Goal: Navigation & Orientation: Find specific page/section

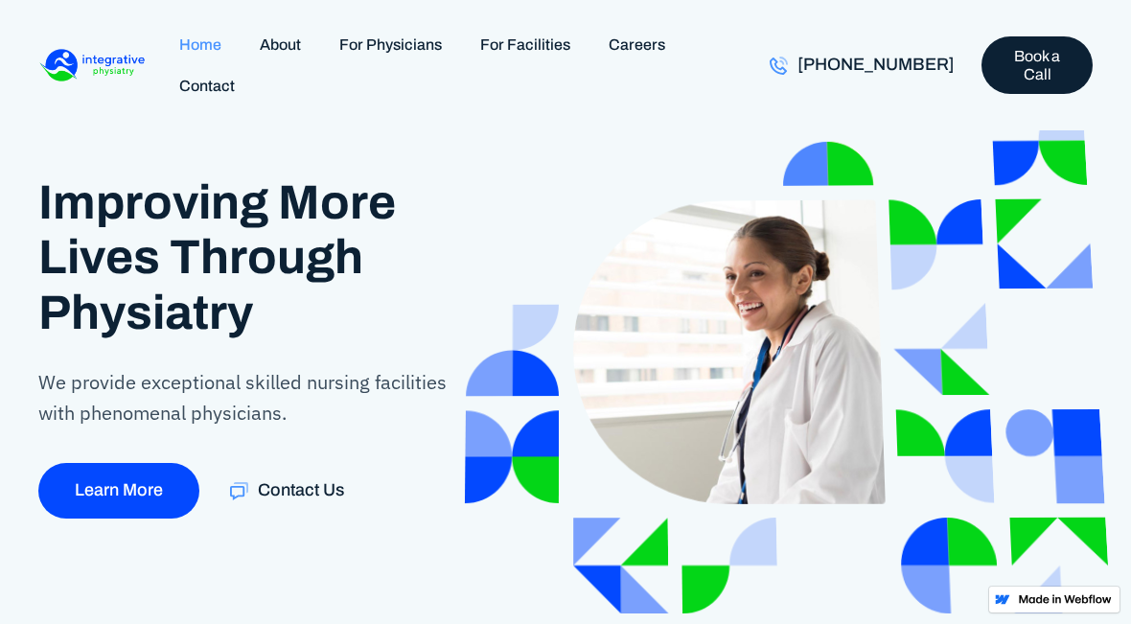
click at [221, 94] on link "Contact" at bounding box center [207, 85] width 94 height 41
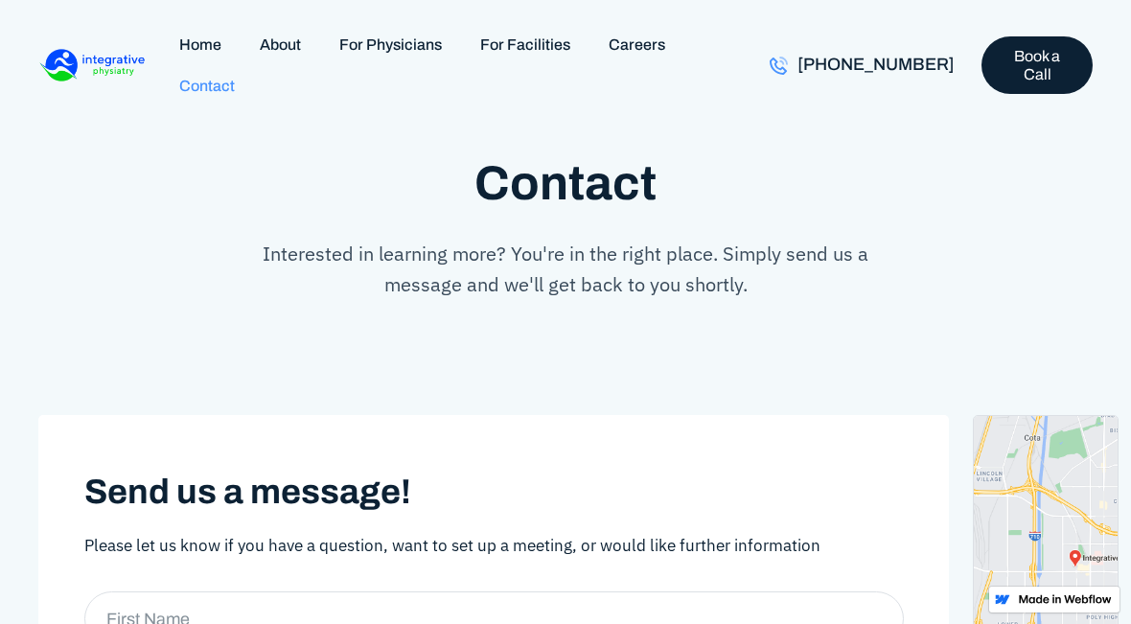
click at [216, 37] on link "Home" at bounding box center [200, 44] width 81 height 41
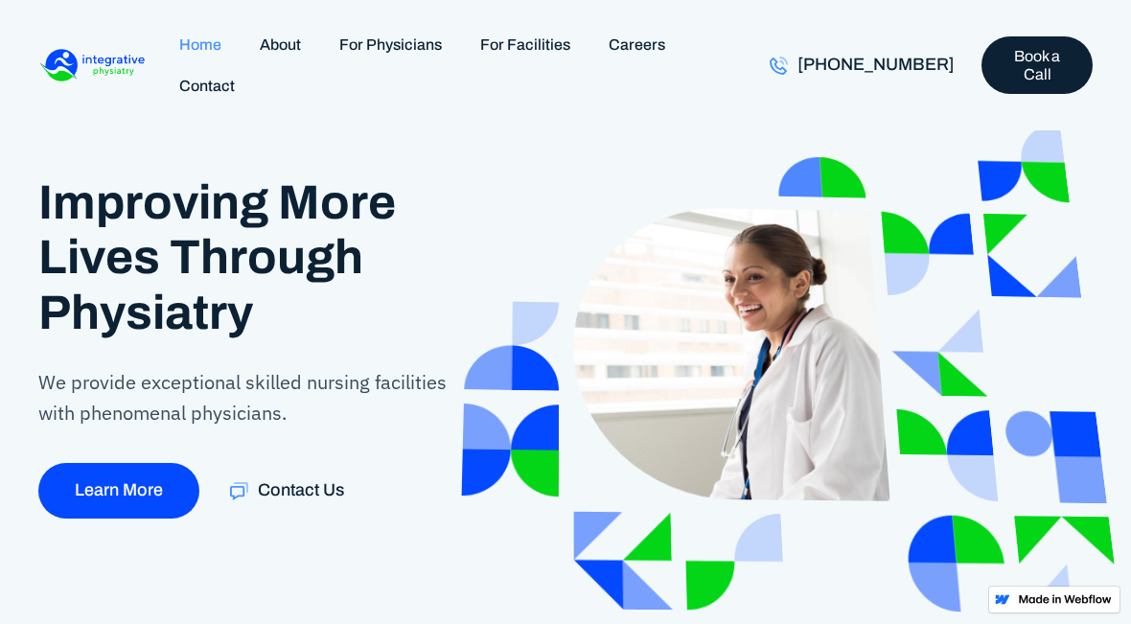
click at [126, 74] on img "home" at bounding box center [91, 65] width 107 height 40
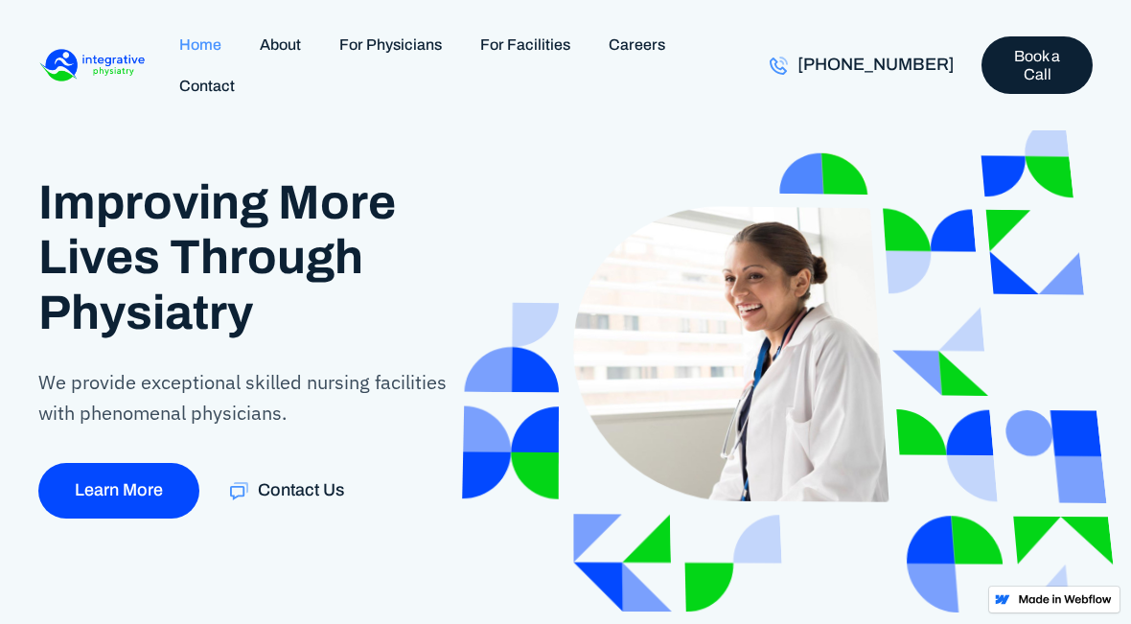
click at [270, 58] on link "About" at bounding box center [281, 44] width 80 height 41
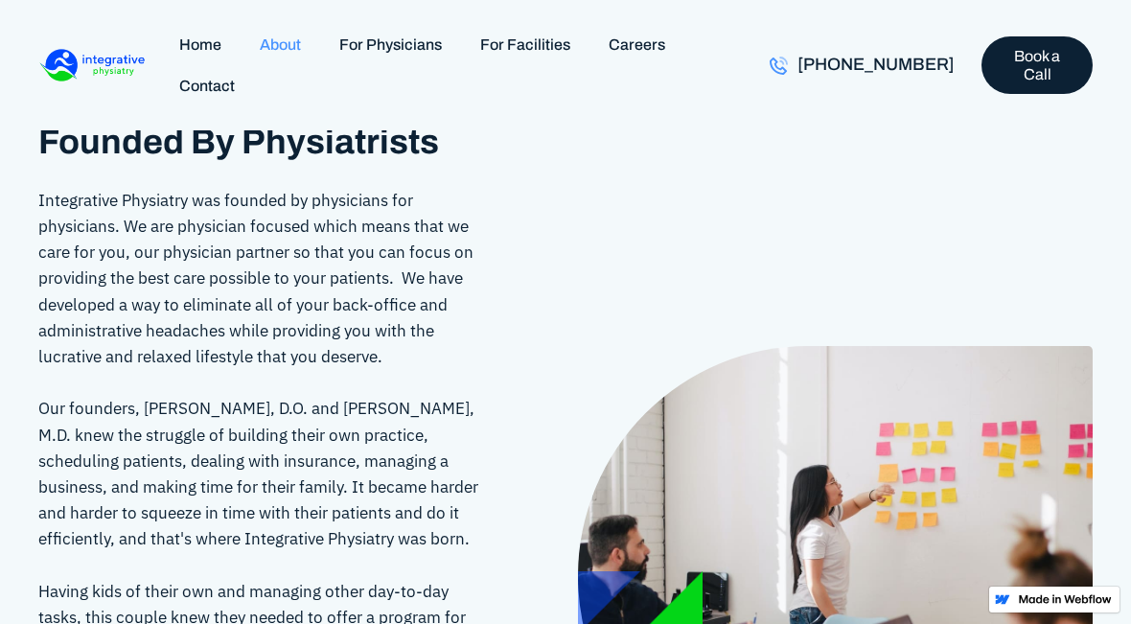
scroll to position [310, 0]
